Goal: Subscribe to service/newsletter

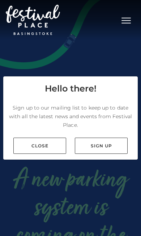
click at [97, 154] on link "Sign up" at bounding box center [101, 146] width 53 height 16
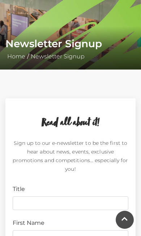
scroll to position [122, 0]
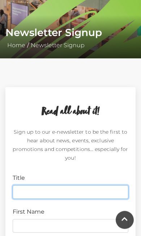
click at [19, 190] on input "Title" at bounding box center [70, 192] width 115 height 14
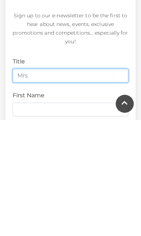
type input "Mrs"
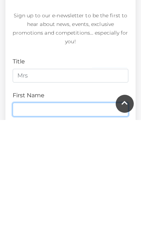
click at [24, 219] on input "First Name" at bounding box center [70, 226] width 115 height 14
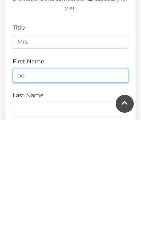
type input "oe"
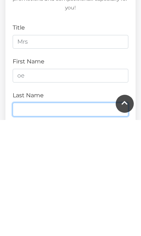
click at [27, 219] on input "Last Name" at bounding box center [70, 226] width 115 height 14
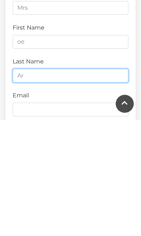
type input "A"
type input "Parris"
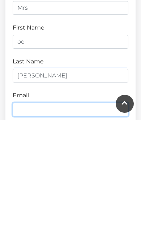
click at [24, 219] on input "Email" at bounding box center [70, 226] width 115 height 14
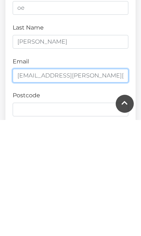
type input "zoe@parris.uk.net"
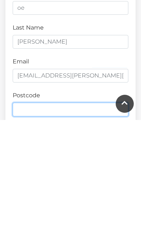
click at [13, 219] on input "Postcode" at bounding box center [70, 226] width 115 height 14
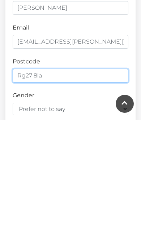
type input "Rg27 8la"
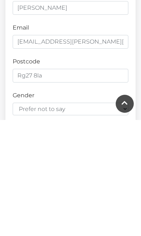
click at [28, 118] on form "Title Mrs First Name oe Last Name Parris Email zoe@parris.uk.net Postcode Rg27 …" at bounding box center [70, 217] width 115 height 359
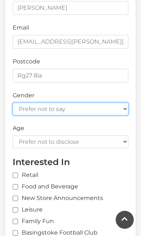
click at [49, 109] on select "Prefer not to say Female Male" at bounding box center [70, 109] width 115 height 13
select select "female"
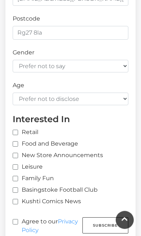
scroll to position [417, 0]
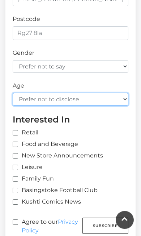
click at [116, 98] on select "Prefer not to disclose Under 18 18-24 25-34 35-44 45-54 55-64 65+" at bounding box center [70, 99] width 115 height 13
click at [126, 94] on select "Prefer not to disclose Under 18 18-24 25-34 35-44 45-54 55-64 65+" at bounding box center [70, 99] width 115 height 13
select select "65+"
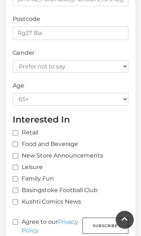
click at [14, 131] on input "Retail" at bounding box center [76, 133] width 126 height 5
checkbox input "true"
click at [13, 143] on input "Food and Beverage" at bounding box center [15, 144] width 5 height 5
checkbox input "true"
click at [13, 155] on label "New Store Announcements" at bounding box center [58, 155] width 90 height 9
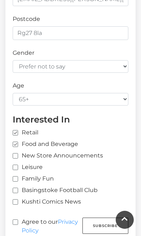
click at [13, 155] on input "New Store Announcements" at bounding box center [15, 156] width 5 height 5
checkbox input "true"
click at [12, 166] on div "Interested In Retail Food and Beverage New Store Announcements Leisure Family F…" at bounding box center [70, 161] width 126 height 95
click at [17, 166] on input "Leisure" at bounding box center [15, 168] width 5 height 5
checkbox input "true"
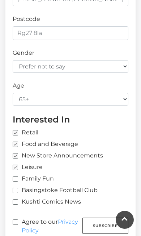
click at [13, 220] on input "Agree to our Privacy Policy" at bounding box center [15, 222] width 5 height 5
checkbox input "true"
click at [97, 219] on button "Subscribe" at bounding box center [105, 226] width 46 height 16
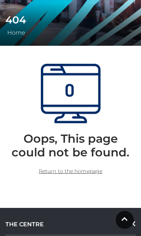
scroll to position [138, 0]
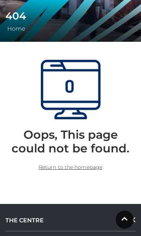
click at [61, 168] on link "Return to the homepage" at bounding box center [70, 167] width 63 height 6
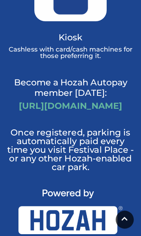
scroll to position [1123, 0]
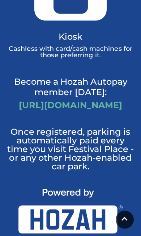
click at [69, 106] on link "https://hozah.co.uk/festivalplace" at bounding box center [70, 105] width 103 height 10
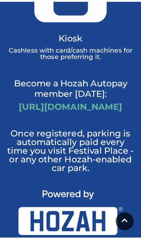
scroll to position [1124, 0]
